Goal: Obtain resource: Obtain resource

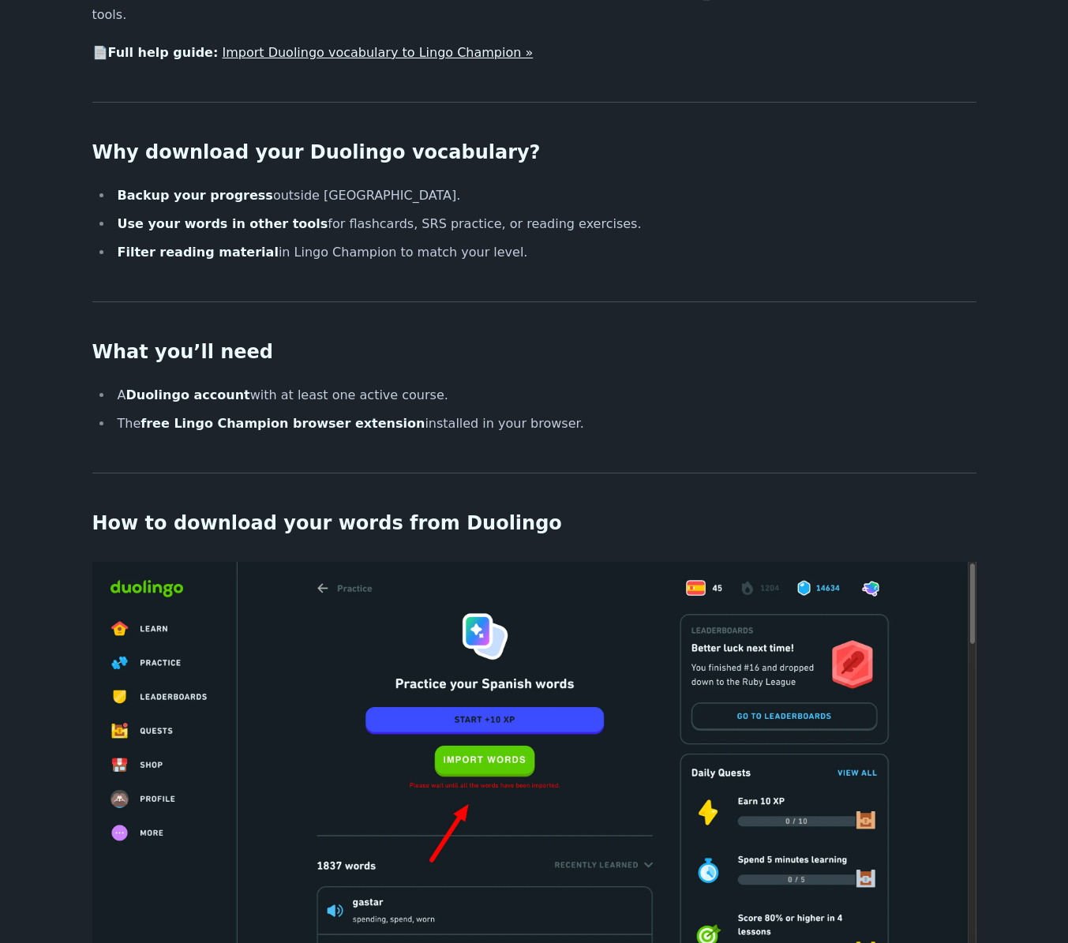
scroll to position [766, 0]
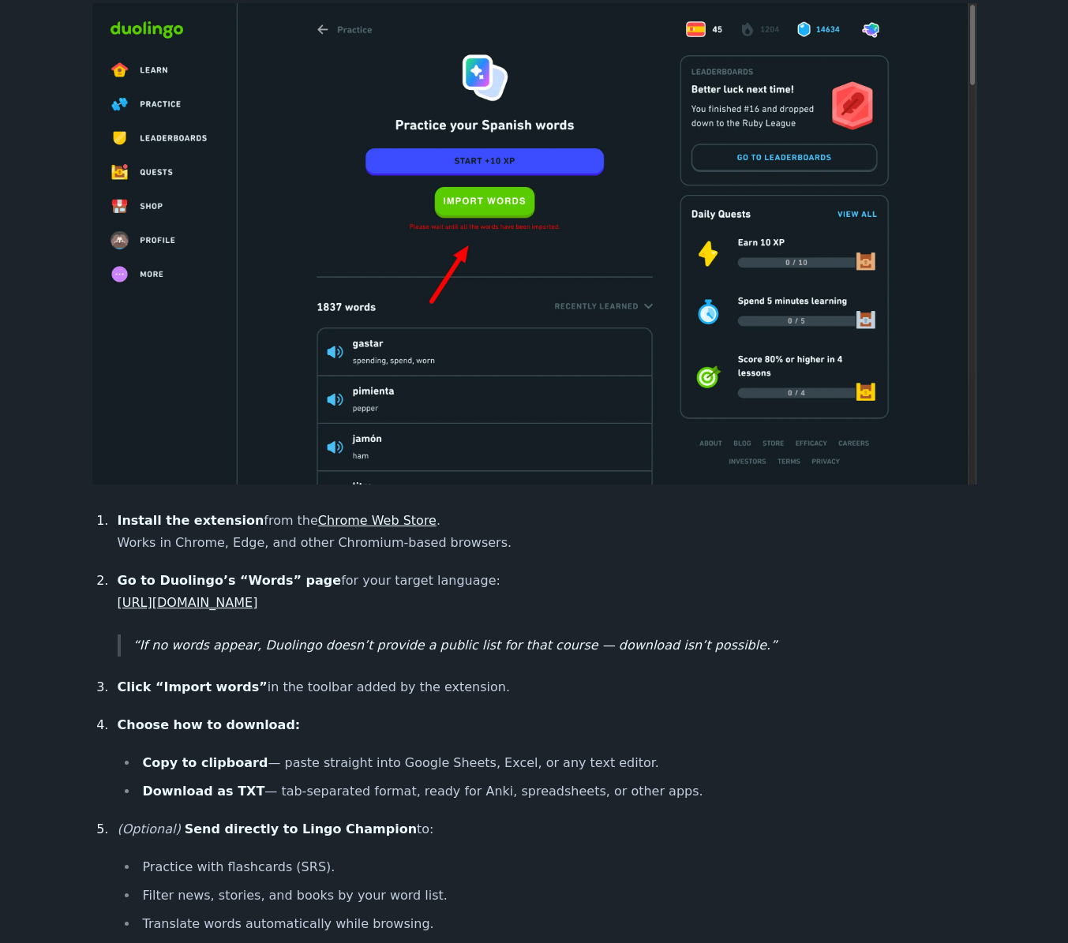
click at [382, 513] on link "Chrome Web Store" at bounding box center [377, 520] width 118 height 15
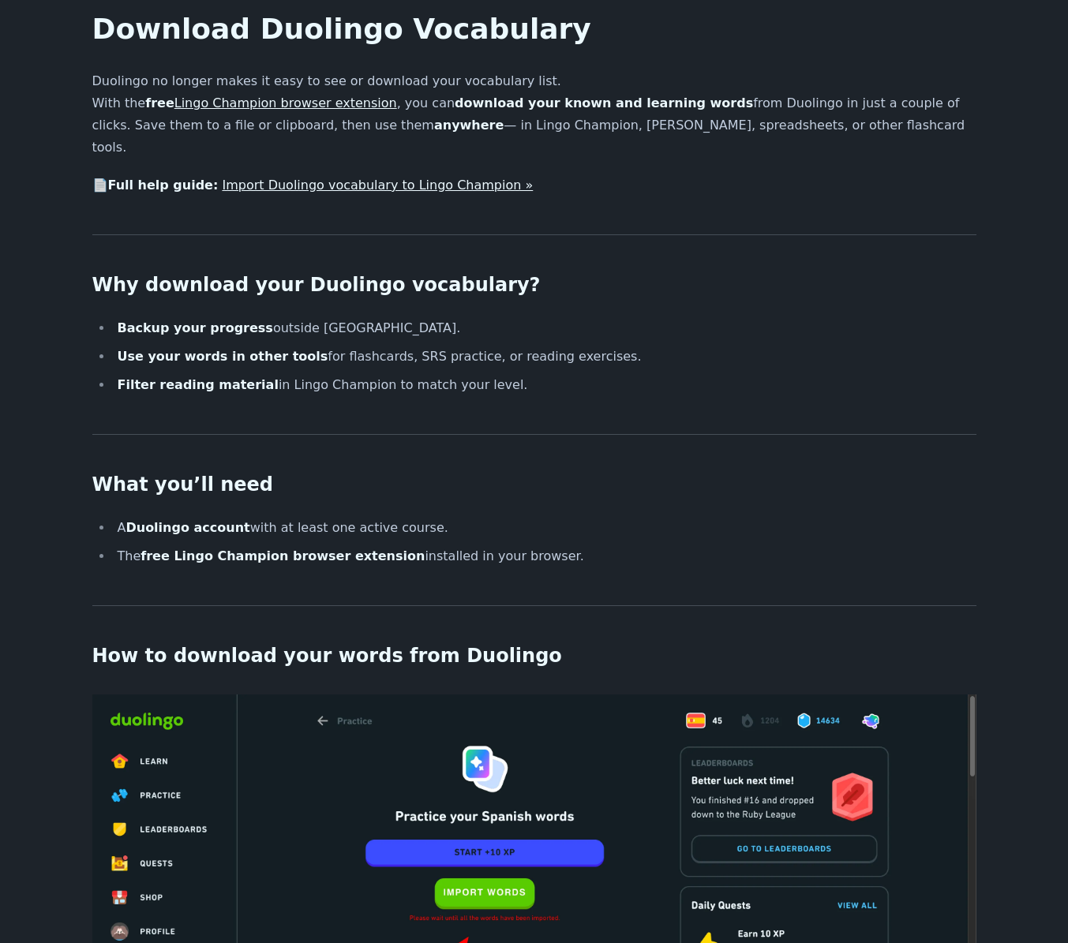
scroll to position [0, 0]
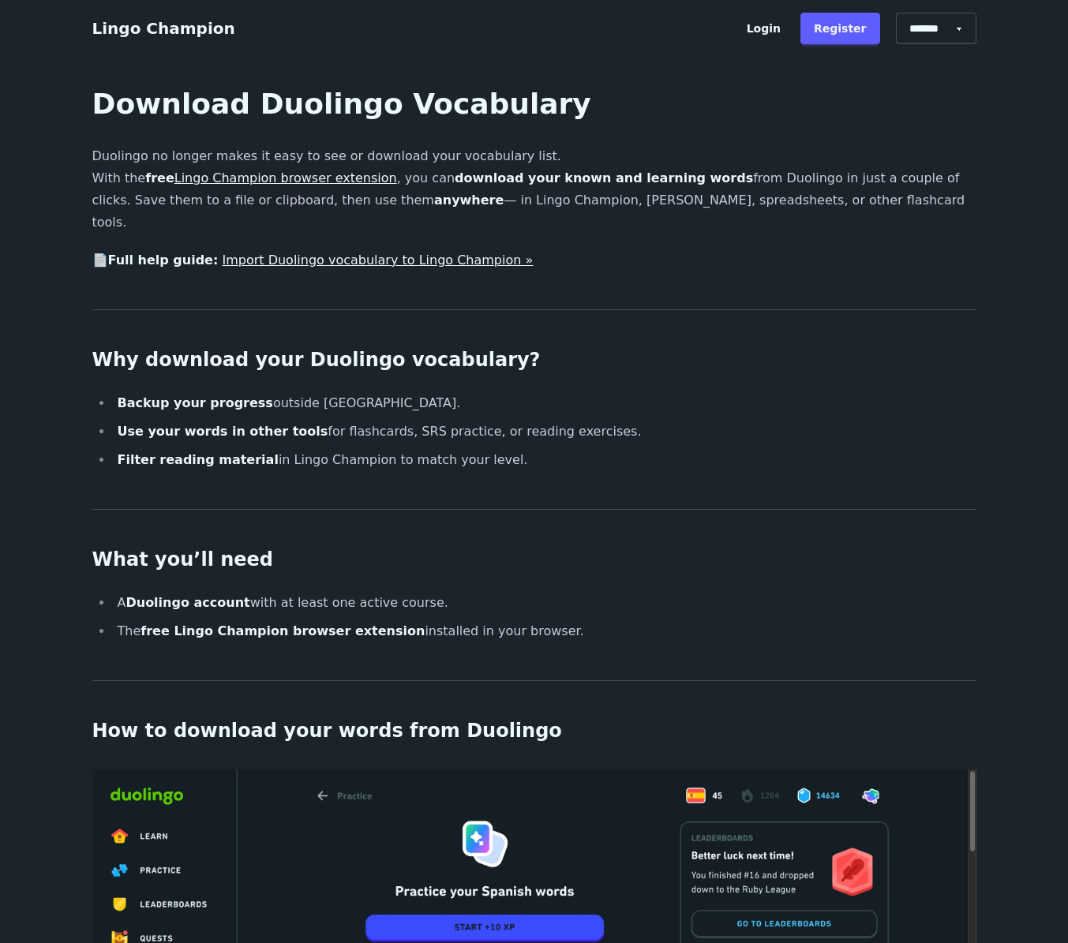
click at [429, 253] on link "Import Duolingo vocabulary to Lingo Champion »" at bounding box center [377, 260] width 311 height 15
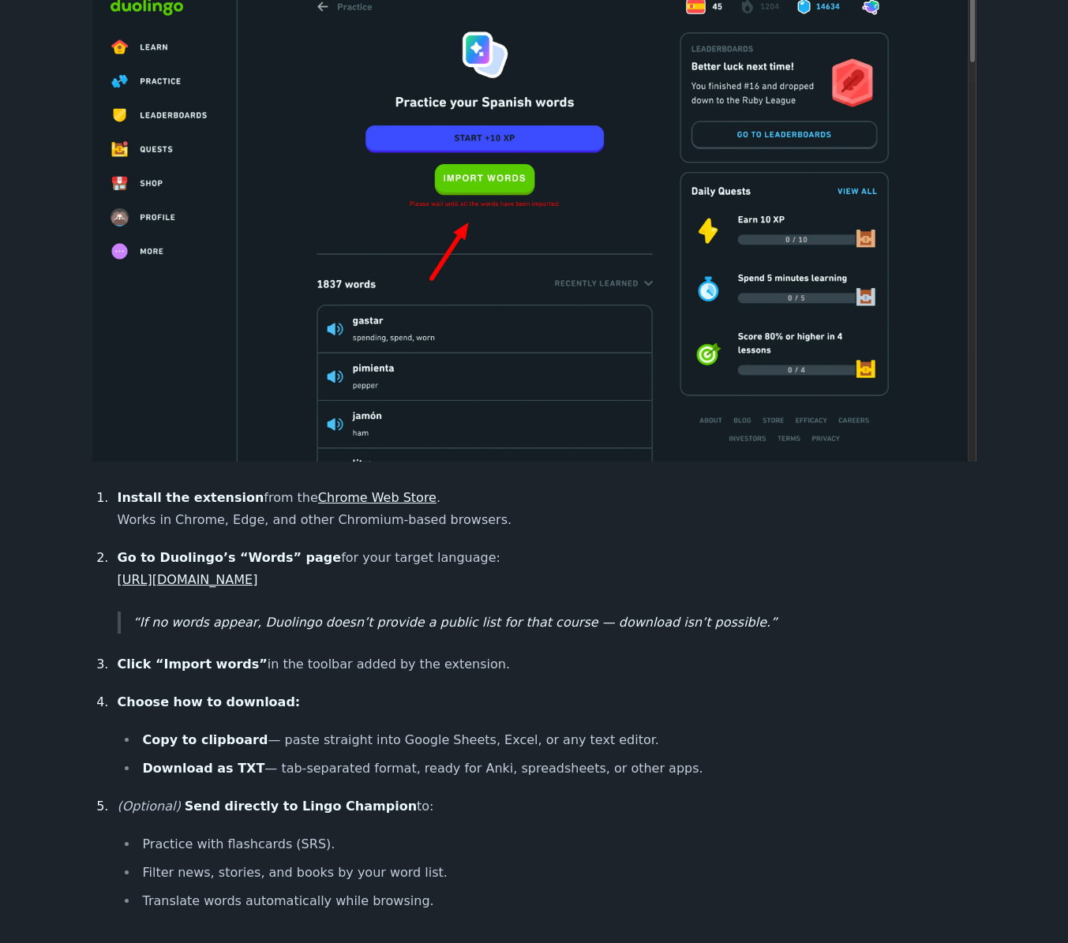
scroll to position [906, 0]
